Goal: Information Seeking & Learning: Learn about a topic

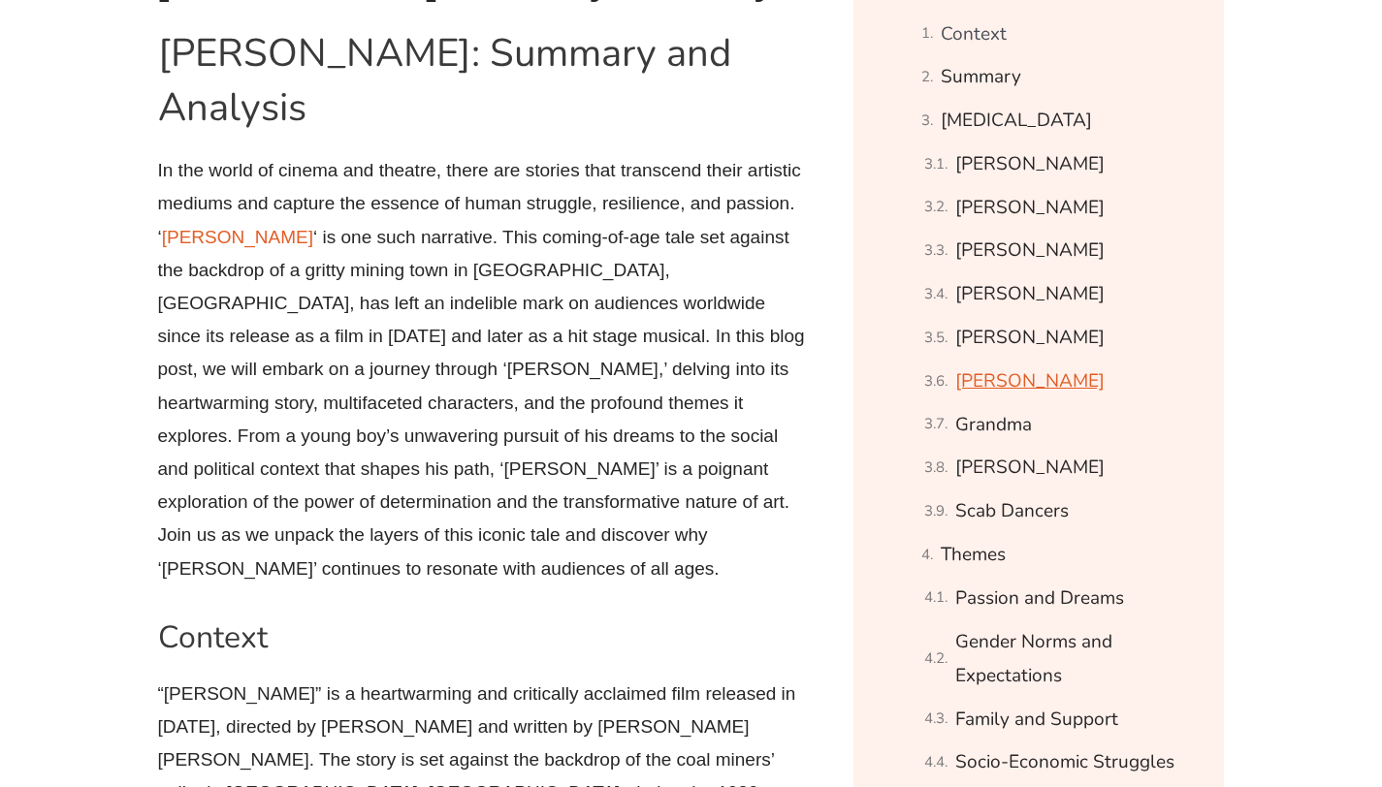
scroll to position [1123, 0]
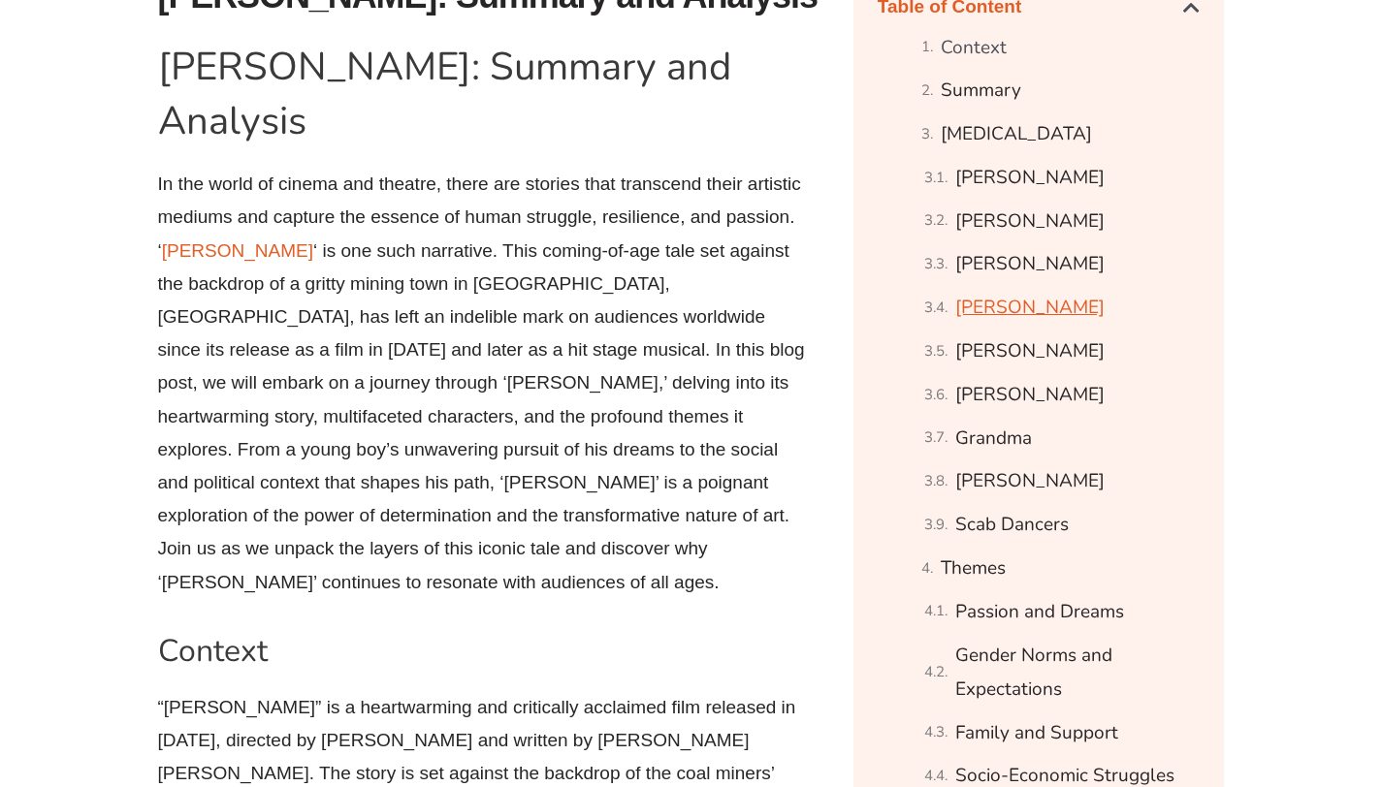
click at [1047, 319] on link "[PERSON_NAME]" at bounding box center [1029, 308] width 149 height 34
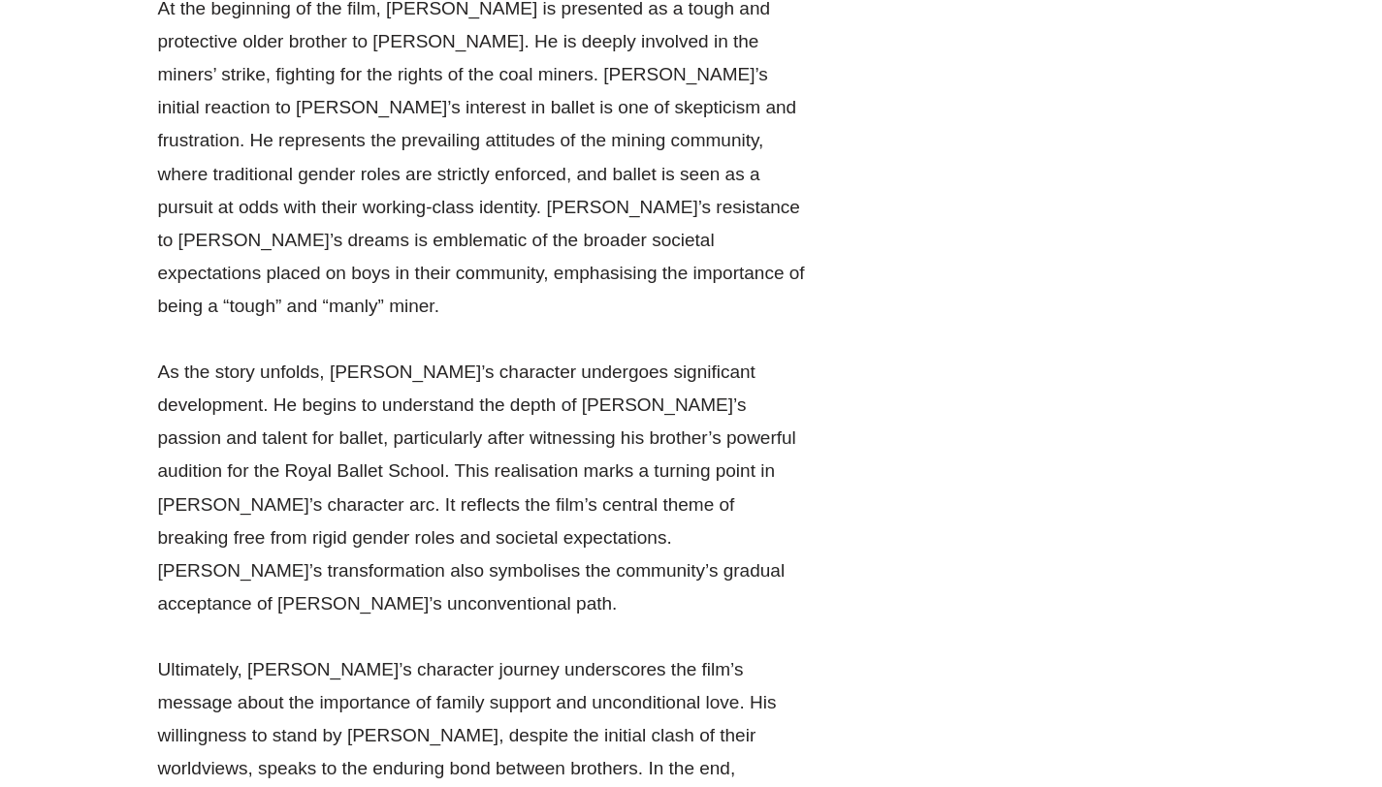
scroll to position [10060, 0]
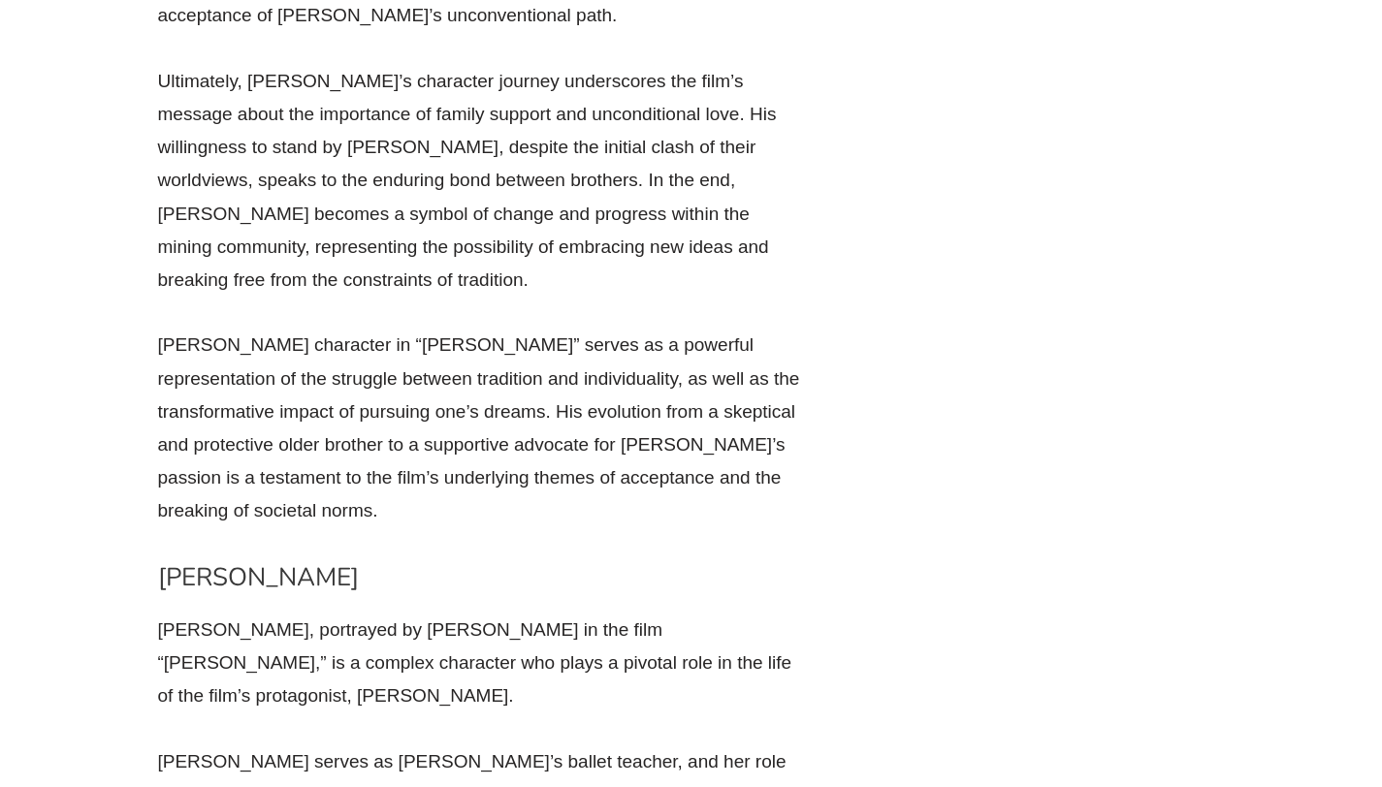
scroll to position [10357, 0]
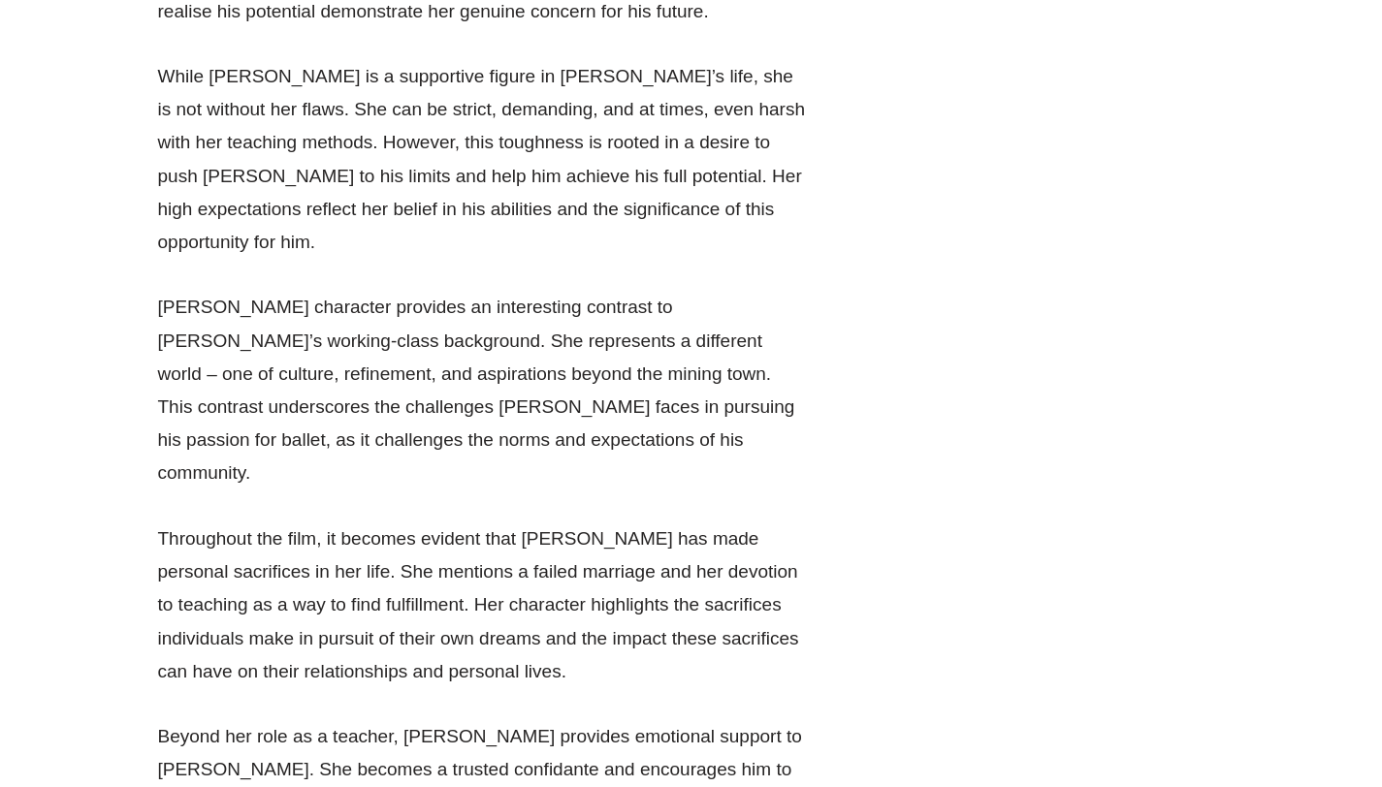
scroll to position [11267, 0]
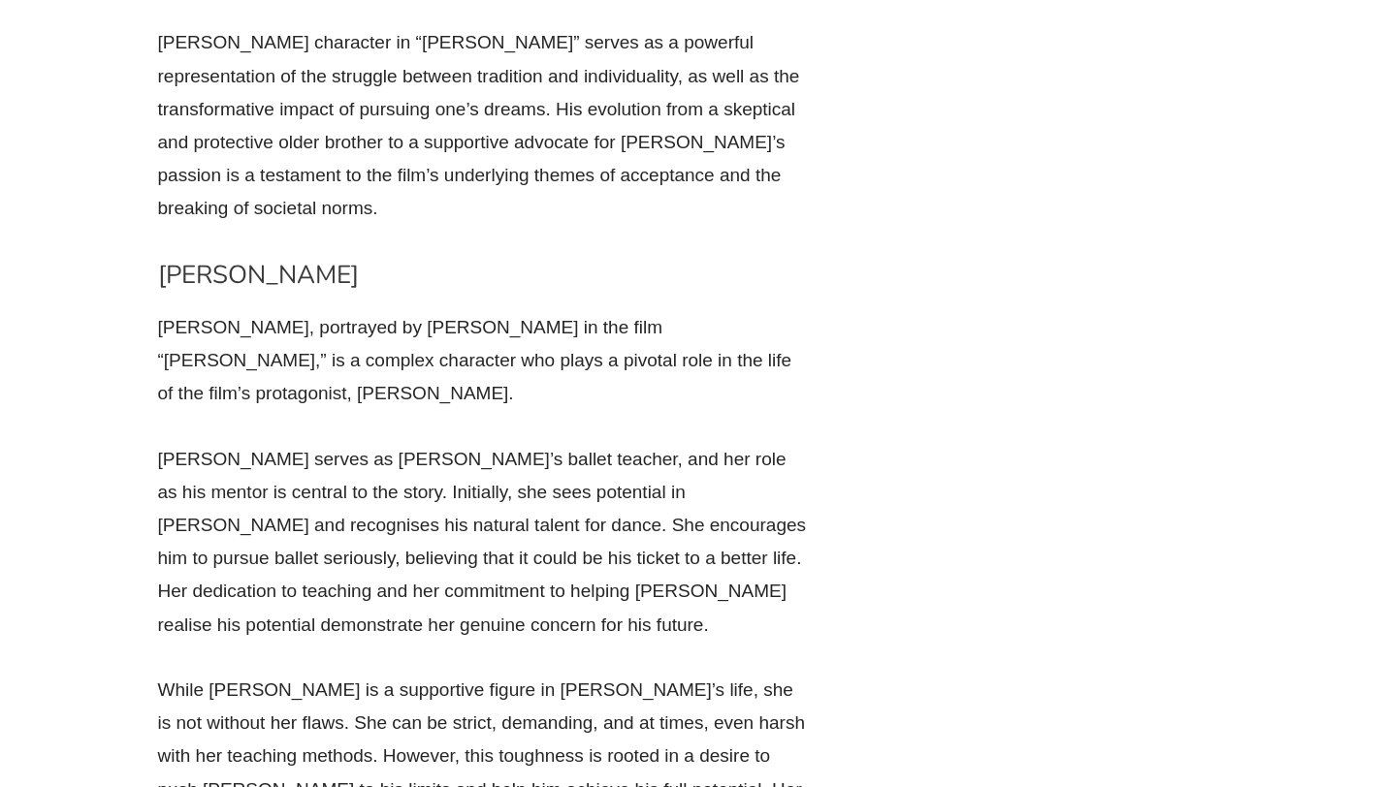
scroll to position [10583, 0]
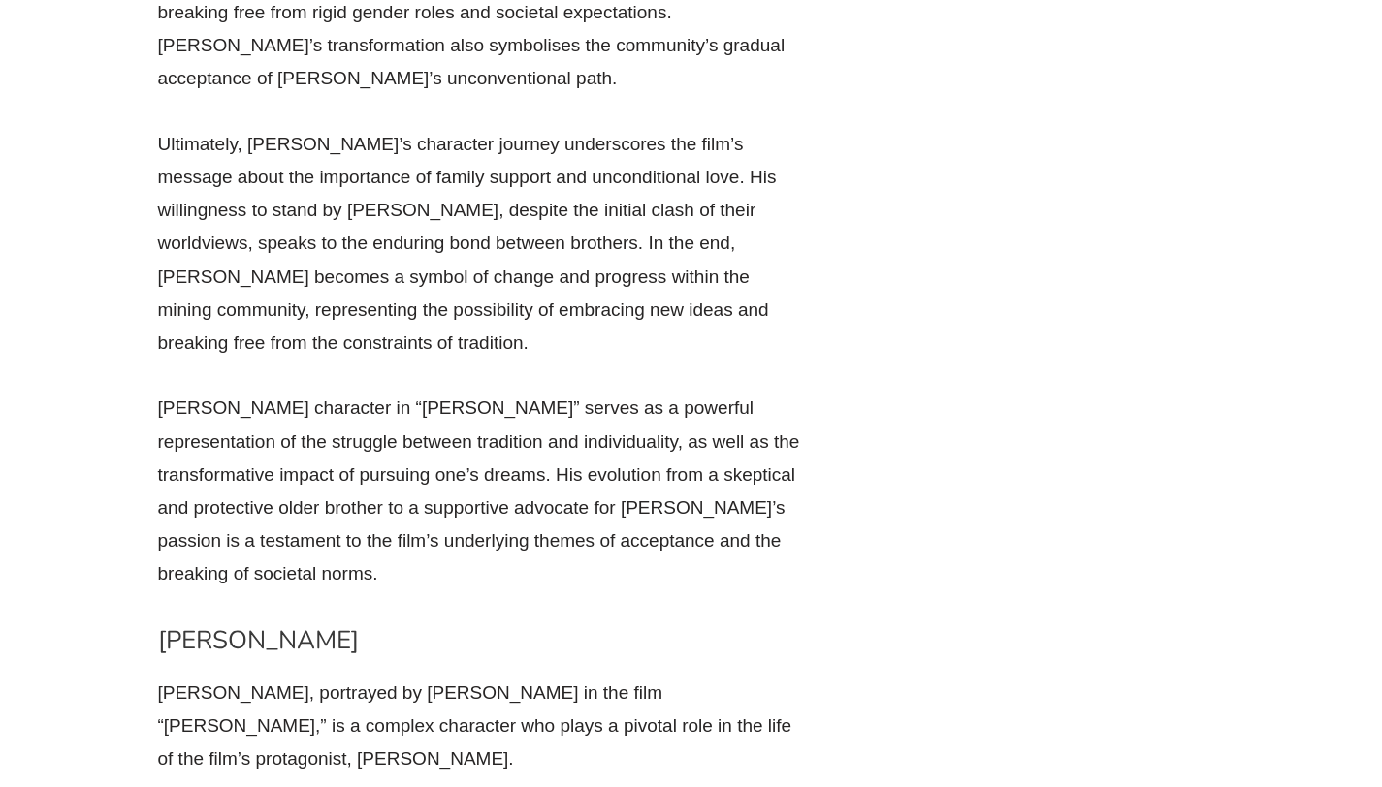
scroll to position [10230, 0]
